Goal: Information Seeking & Learning: Learn about a topic

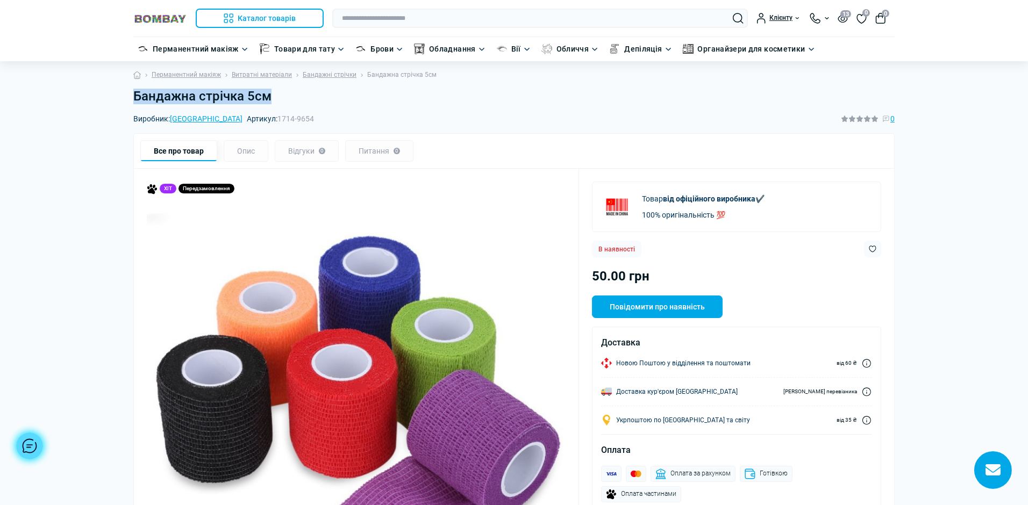
drag, startPoint x: 124, startPoint y: 92, endPoint x: 280, endPoint y: 95, distance: 155.4
copy h1 "Бандажна стрічка 5см"
click at [732, 202] on b "від офіційного виробника" at bounding box center [709, 199] width 92 height 9
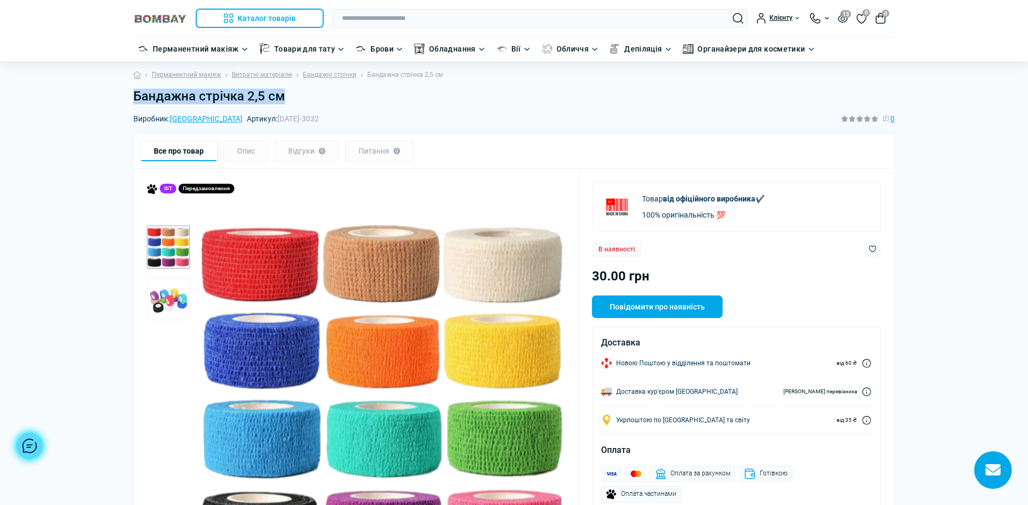
drag, startPoint x: 124, startPoint y: 99, endPoint x: 289, endPoint y: 94, distance: 165.1
copy h1 "Бандажна стрічка 2,5 см"
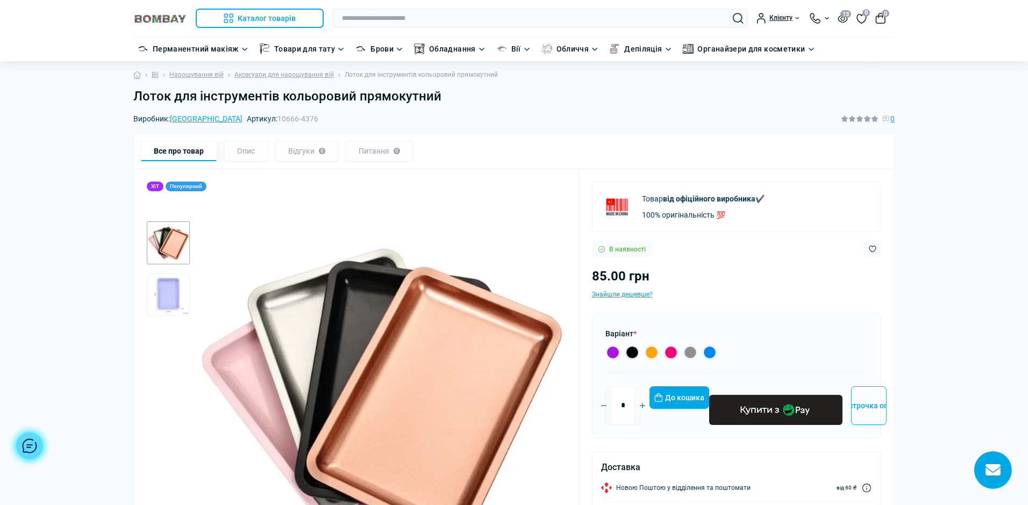
drag, startPoint x: 648, startPoint y: 115, endPoint x: 651, endPoint y: 110, distance: 5.8
click at [648, 115] on div "Виробник: China Артикул: 10666-4376 0" at bounding box center [513, 119] width 761 height 12
drag, startPoint x: 124, startPoint y: 98, endPoint x: 468, endPoint y: 96, distance: 344.1
copy h1 "Лоток для інструментів кольоровий прямокутний"
